Goal: Task Accomplishment & Management: Complete application form

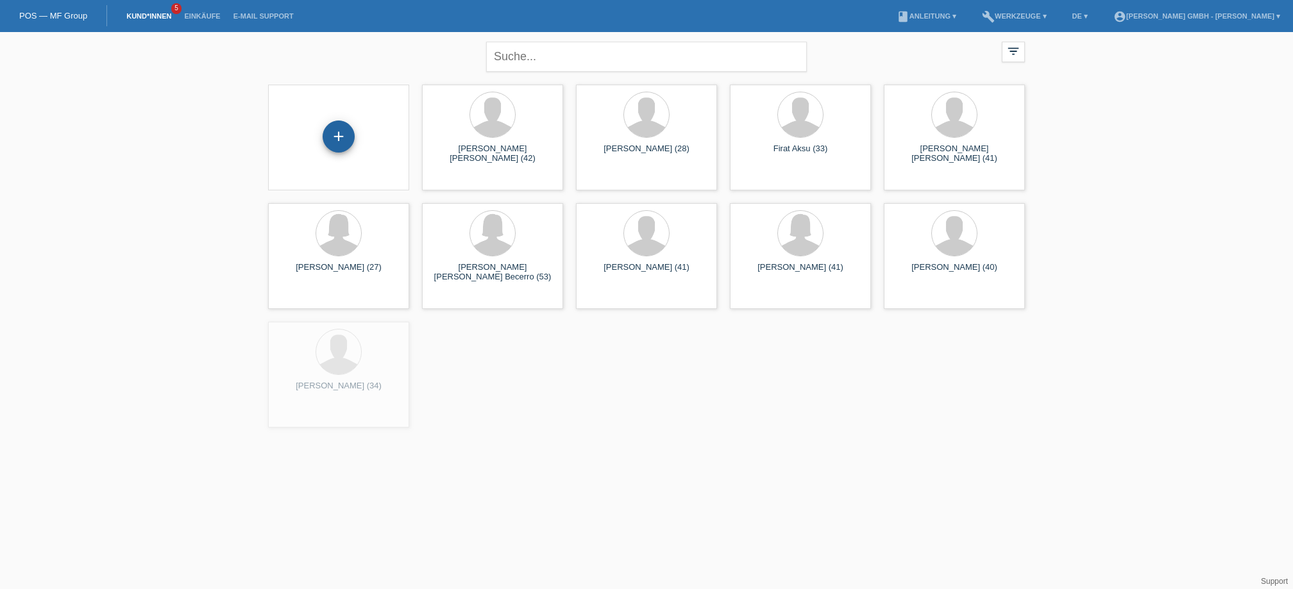
click at [342, 137] on div "+" at bounding box center [339, 137] width 32 height 32
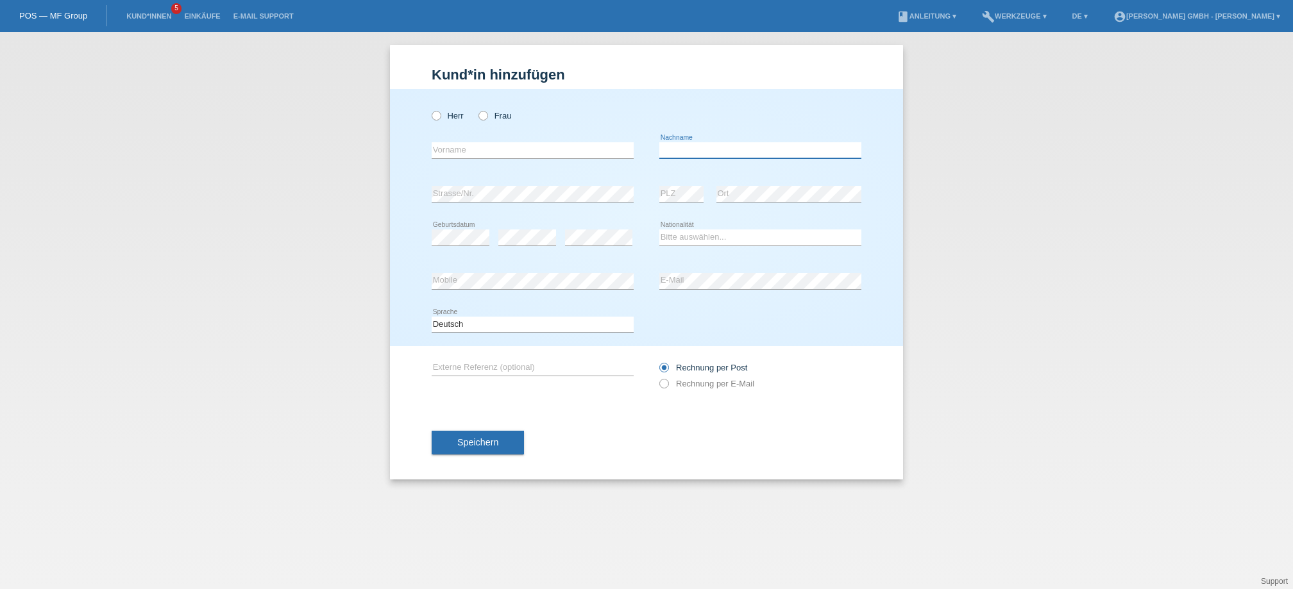
click at [682, 151] on input "text" at bounding box center [760, 150] width 202 height 16
paste input "Petronijevic"
type input "Petronijevic"
click at [440, 161] on div "error Vorname" at bounding box center [533, 151] width 202 height 44
click at [450, 153] on input "text" at bounding box center [533, 150] width 202 height 16
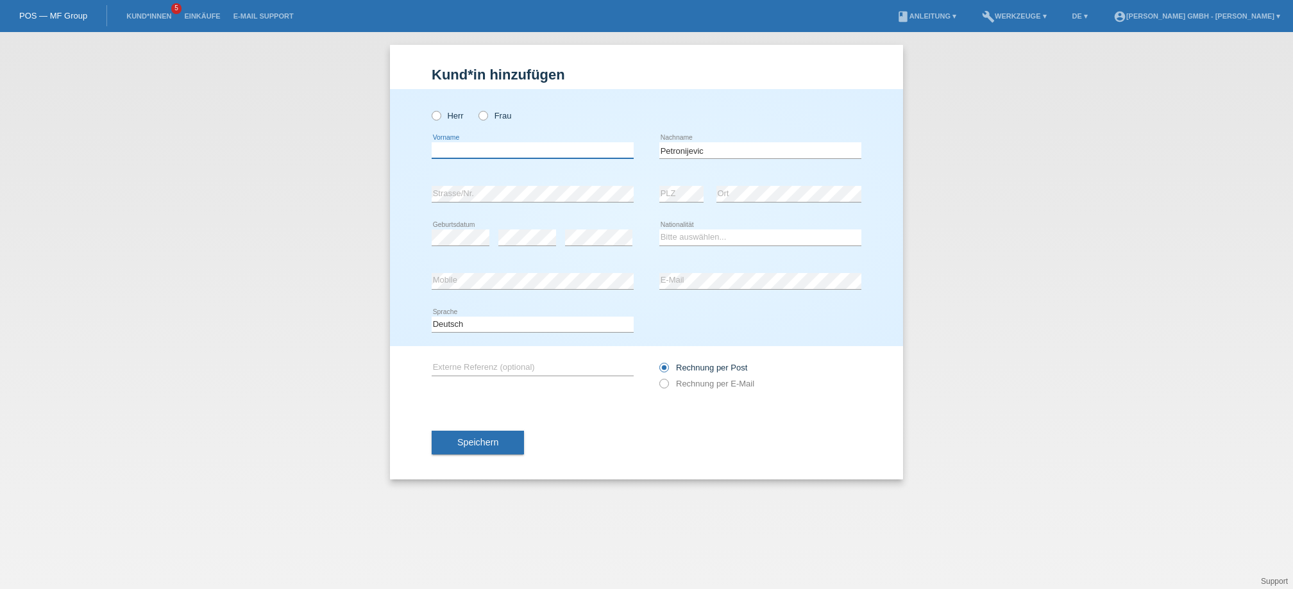
paste input "Sasa"
type input "Sasa"
click at [430, 109] on icon at bounding box center [430, 109] width 0 height 0
click at [437, 114] on input "Herr" at bounding box center [436, 115] width 8 height 8
radio input "true"
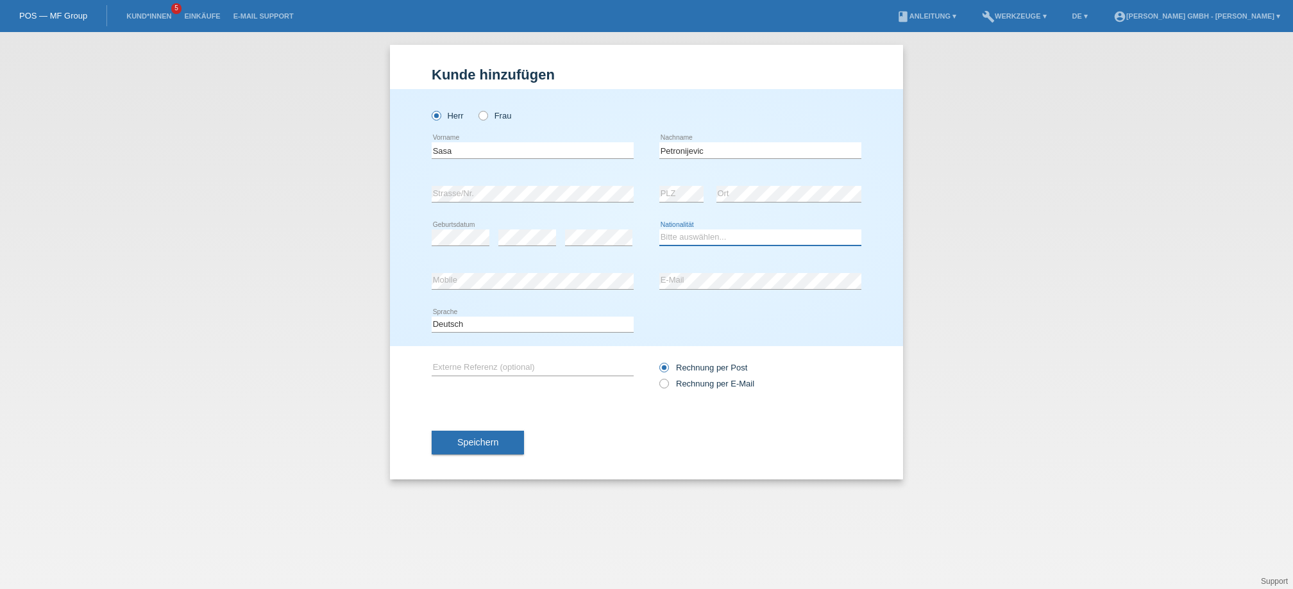
click at [691, 239] on select "Bitte auswählen... Schweiz Deutschland Liechtenstein Österreich ------------ Af…" at bounding box center [760, 237] width 202 height 15
select select "CH"
click at [659, 230] on select "Bitte auswählen... Schweiz Deutschland Liechtenstein Österreich ------------ Af…" at bounding box center [760, 237] width 202 height 15
click at [486, 370] on input "text" at bounding box center [533, 368] width 202 height 16
paste input "725010595PS"
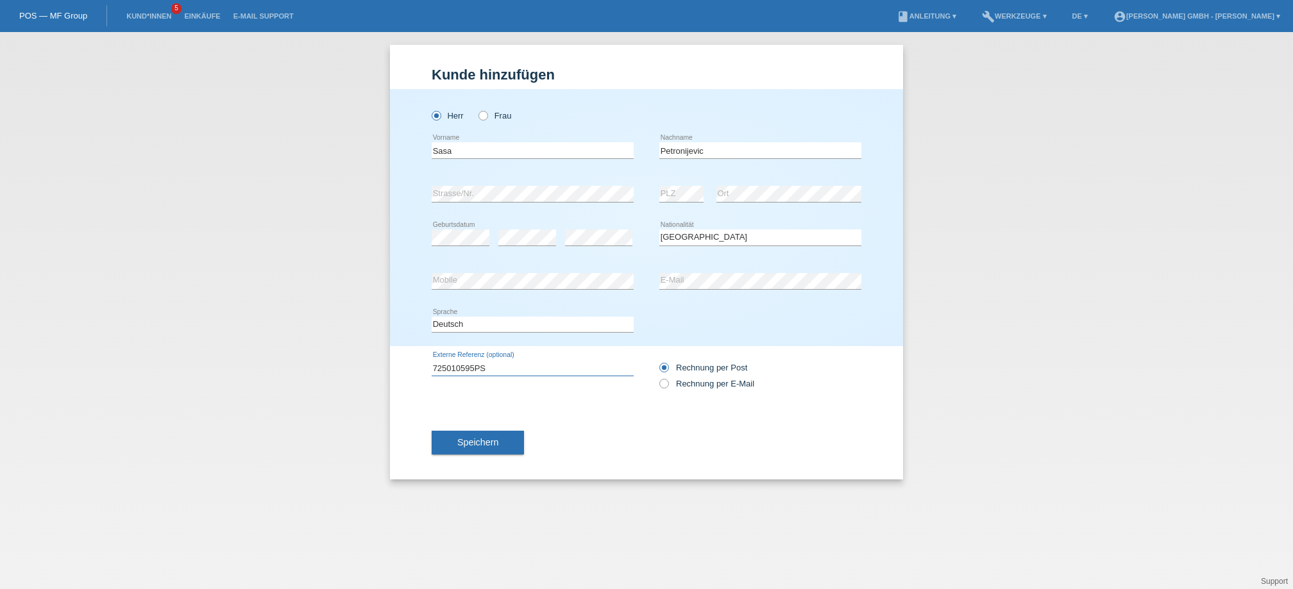
type input "725010595PS"
drag, startPoint x: 651, startPoint y: 420, endPoint x: 606, endPoint y: 424, distance: 45.1
click at [651, 419] on div "Speichern" at bounding box center [647, 443] width 430 height 74
click at [489, 438] on span "Speichern" at bounding box center [477, 442] width 41 height 10
click at [579, 446] on div "Speichern" at bounding box center [647, 443] width 430 height 74
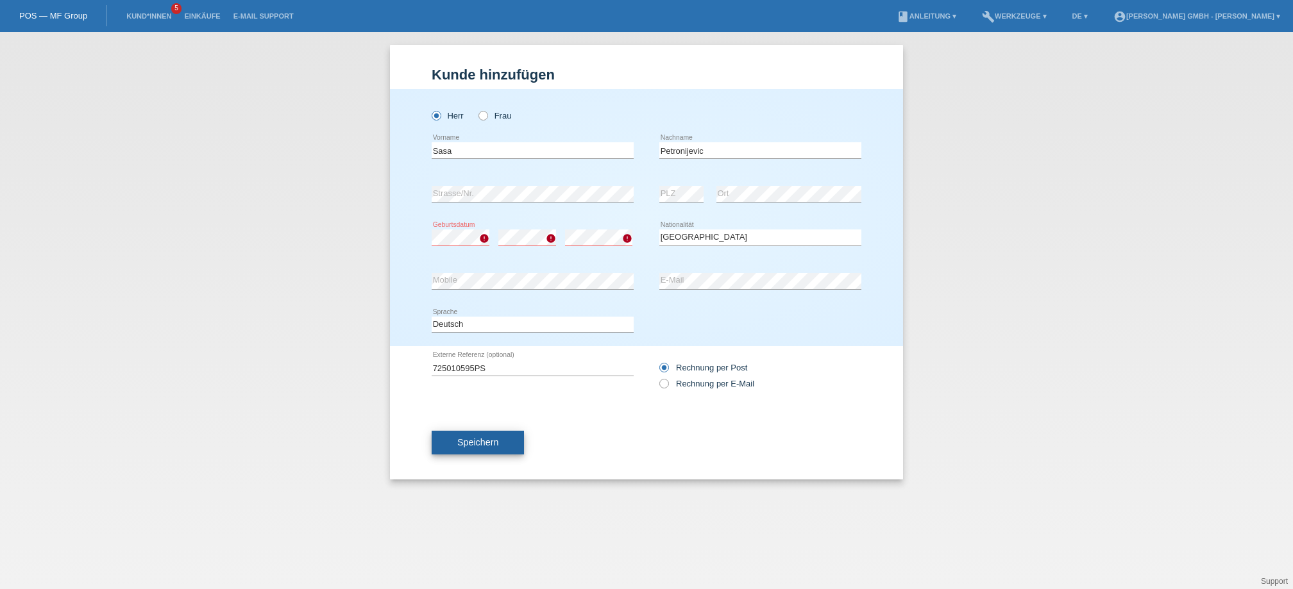
click at [491, 444] on span "Speichern" at bounding box center [477, 442] width 41 height 10
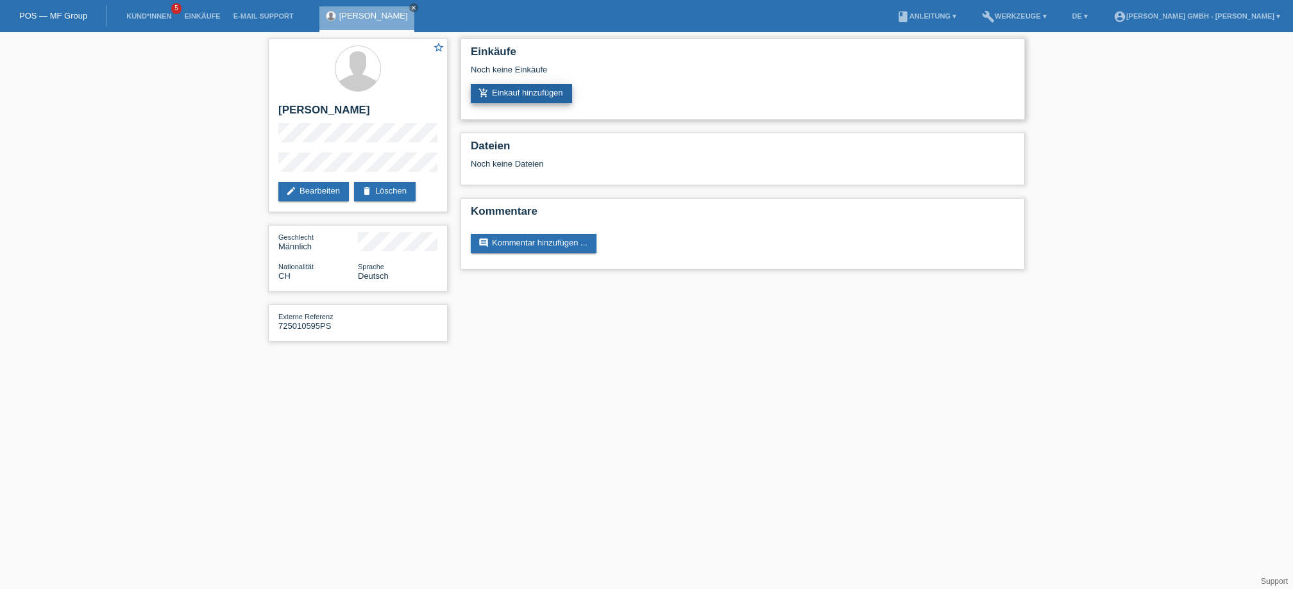
click at [532, 95] on link "add_shopping_cart Einkauf hinzufügen" at bounding box center [521, 93] width 101 height 19
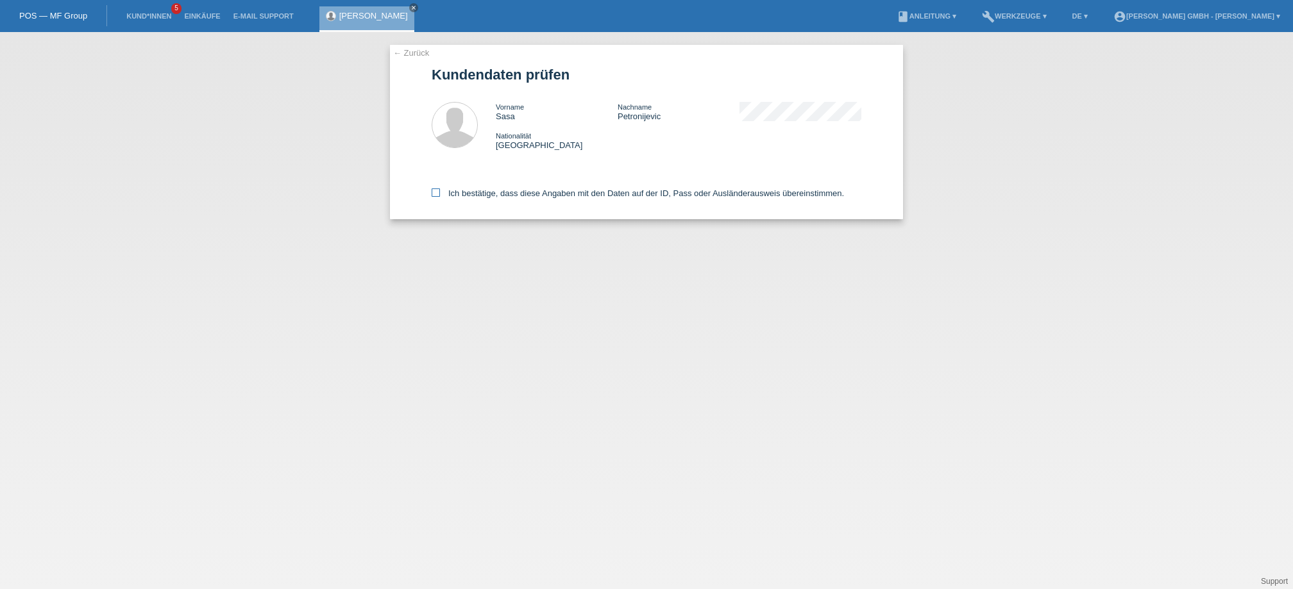
click at [438, 192] on icon at bounding box center [436, 193] width 8 height 8
click at [438, 192] on input "Ich bestätige, dass diese Angaben mit den Daten auf der ID, Pass oder Ausländer…" at bounding box center [436, 193] width 8 height 8
checkbox input "true"
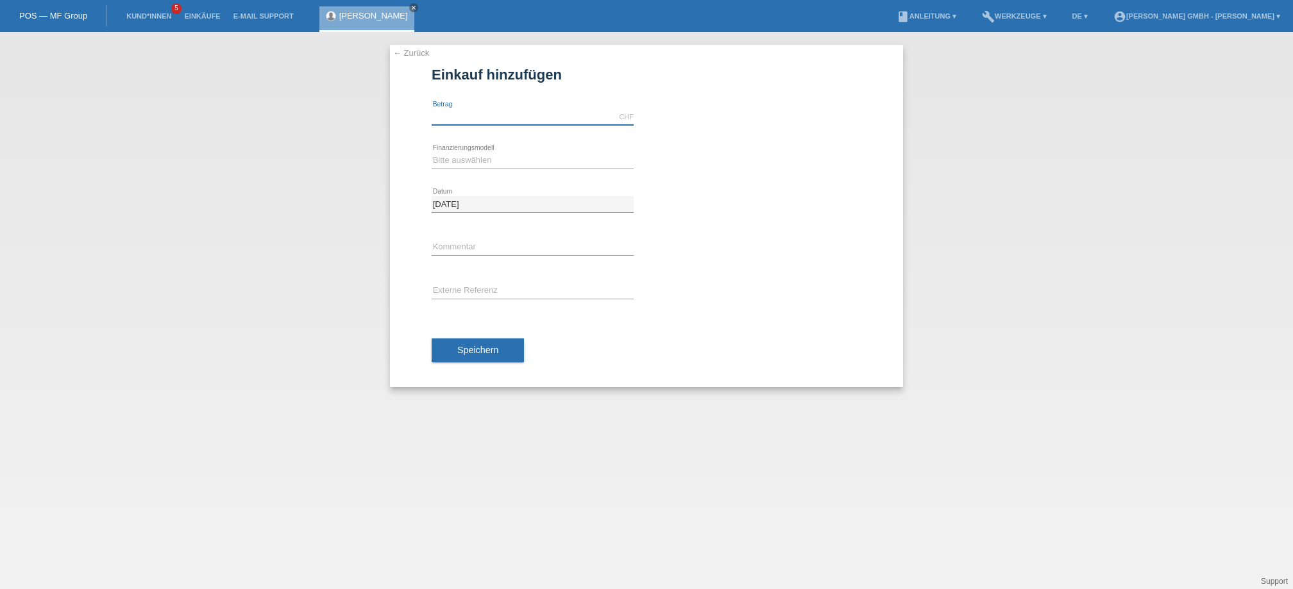
click at [459, 123] on input "text" at bounding box center [533, 117] width 202 height 16
type input "1629.00"
click at [468, 163] on select "Bitte auswählen Kauf auf Rechnung mit Teilzahlungsoption Fixe Raten" at bounding box center [533, 160] width 202 height 15
select select "198"
click at [432, 153] on select "Bitte auswählen Kauf auf Rechnung mit Teilzahlungsoption Fixe Raten" at bounding box center [533, 160] width 202 height 15
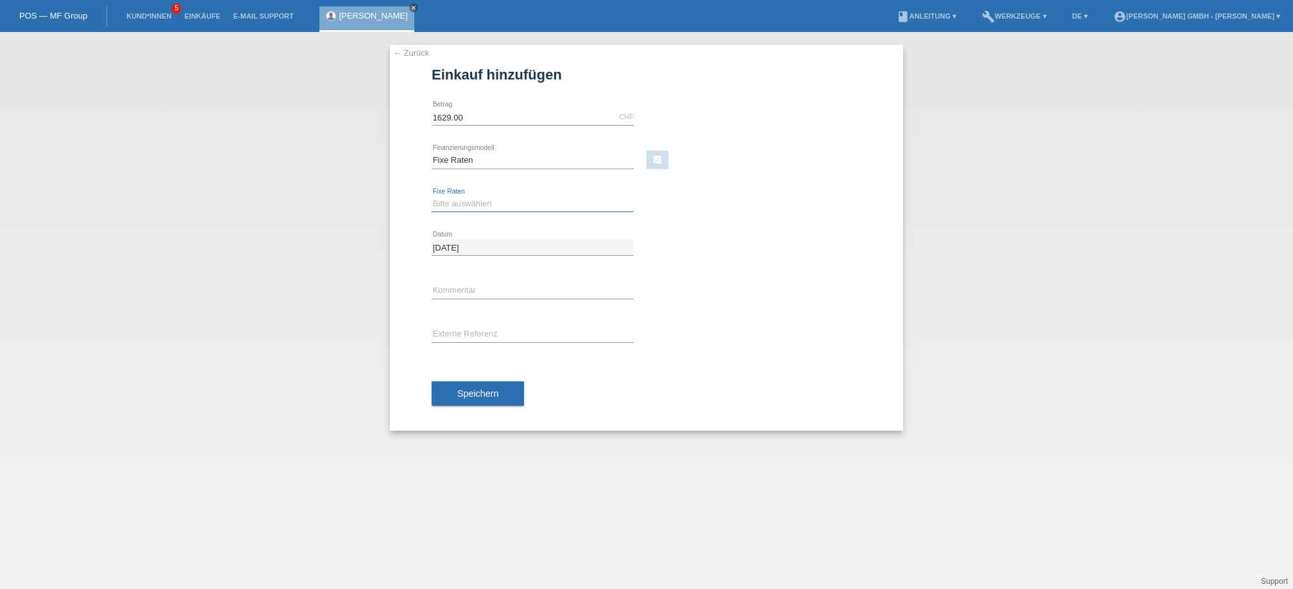
click at [461, 203] on select "Bitte auswählen 12 Raten 24 Raten" at bounding box center [533, 203] width 202 height 15
select select "532"
click at [432, 196] on select "Bitte auswählen 12 Raten 24 Raten" at bounding box center [533, 203] width 202 height 15
click at [465, 341] on input "text" at bounding box center [533, 334] width 202 height 16
paste input "725010595PS"
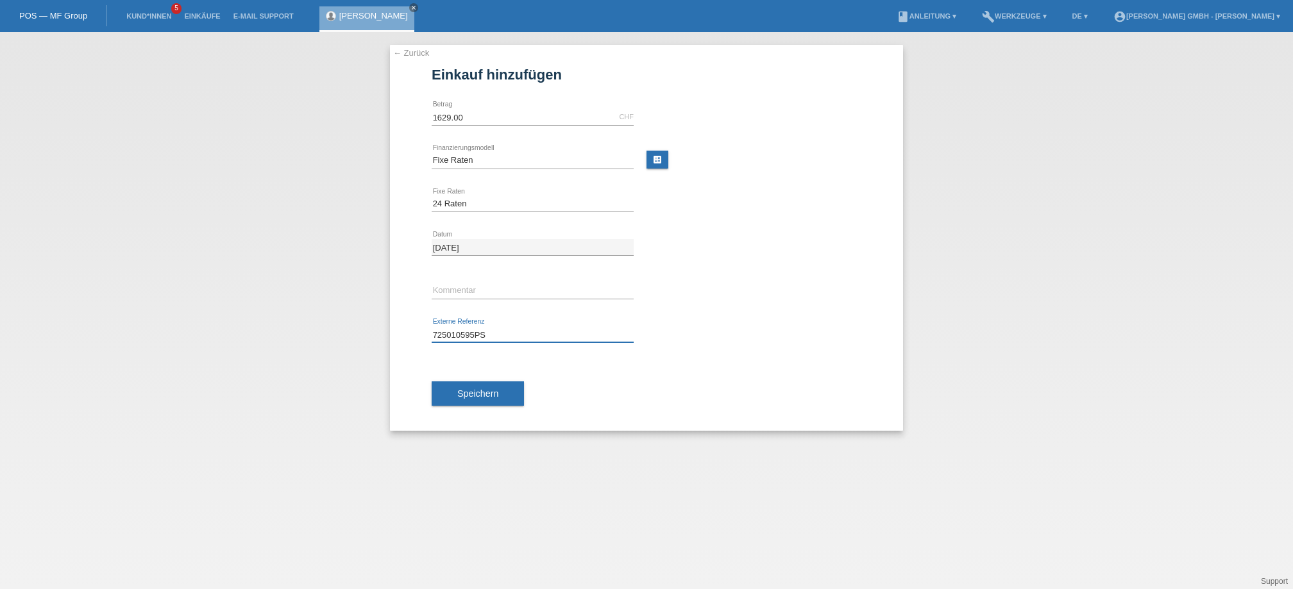
type input "725010595PS"
click at [628, 383] on div "Speichern" at bounding box center [647, 394] width 430 height 74
click at [498, 391] on button "Speichern" at bounding box center [478, 394] width 92 height 24
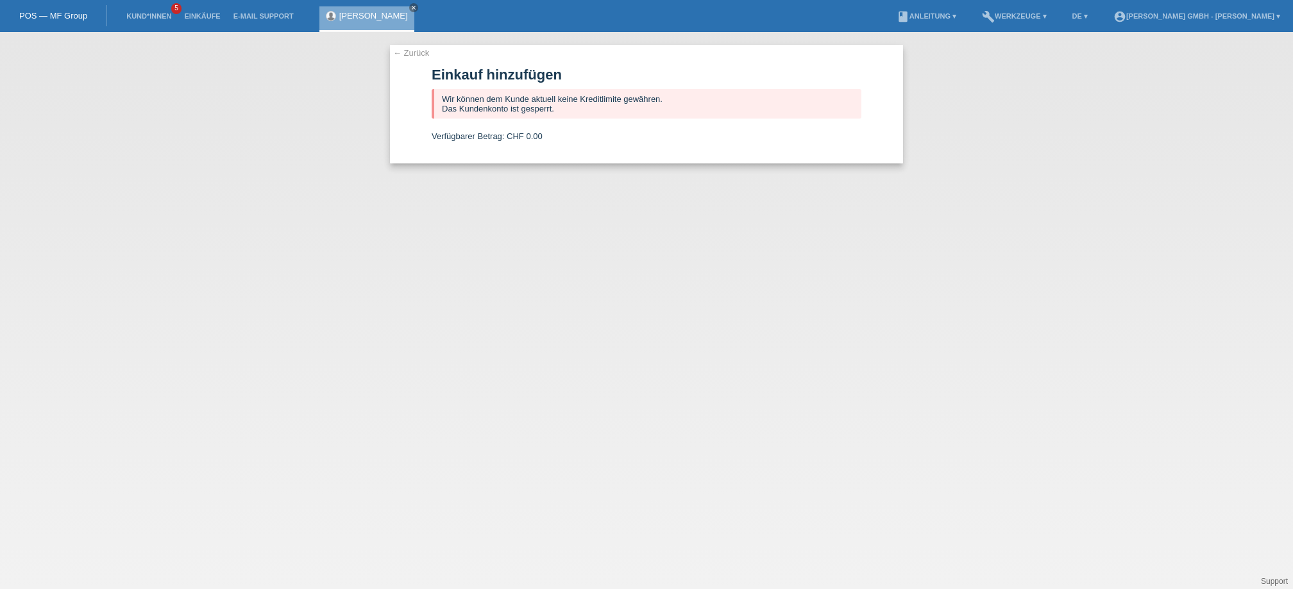
click at [412, 49] on link "← Zurück" at bounding box center [411, 53] width 36 height 10
click at [411, 6] on icon "close" at bounding box center [414, 7] width 6 height 6
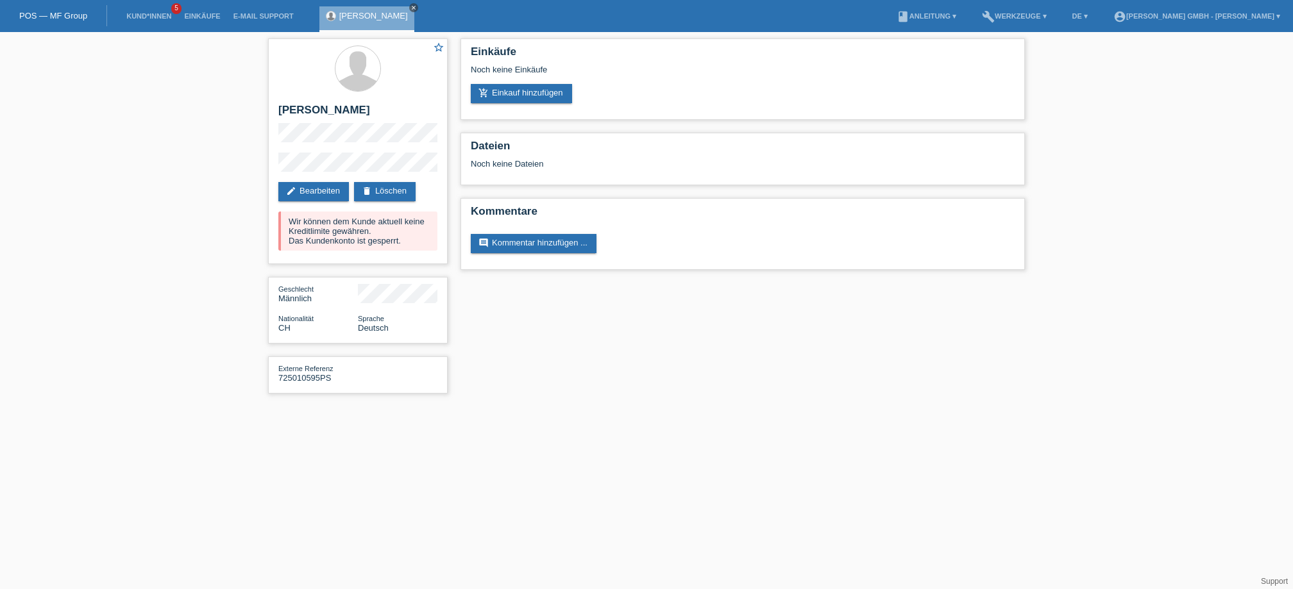
click at [411, 4] on icon "close" at bounding box center [414, 7] width 6 height 6
click at [189, 93] on div "star_border [PERSON_NAME] edit Bearbeiten delete Löschen Wir können dem Kunde a…" at bounding box center [646, 219] width 1293 height 375
click at [129, 8] on li "Kund*innen 5" at bounding box center [149, 16] width 58 height 33
click at [131, 14] on link "Kund*innen" at bounding box center [149, 16] width 58 height 8
